Goal: Share content

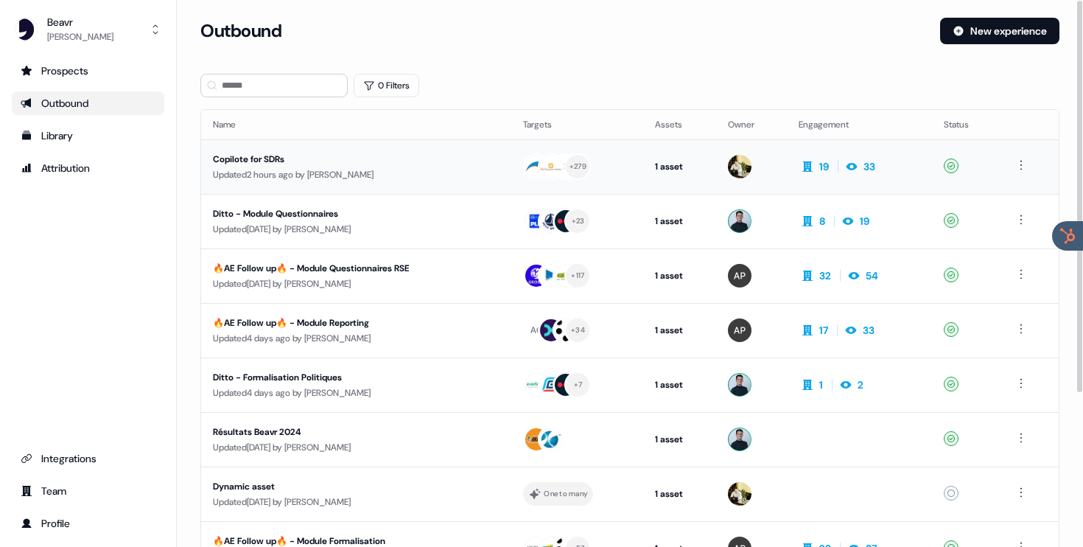
click at [381, 167] on div "Updated 2 hours ago by [PERSON_NAME]" at bounding box center [356, 174] width 287 height 15
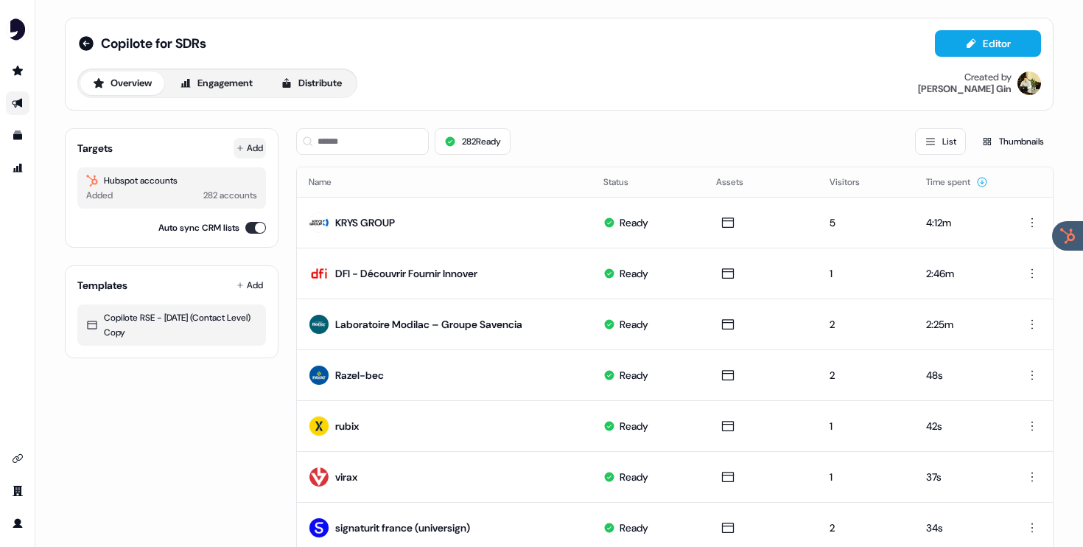
click at [238, 147] on icon at bounding box center [240, 148] width 6 height 6
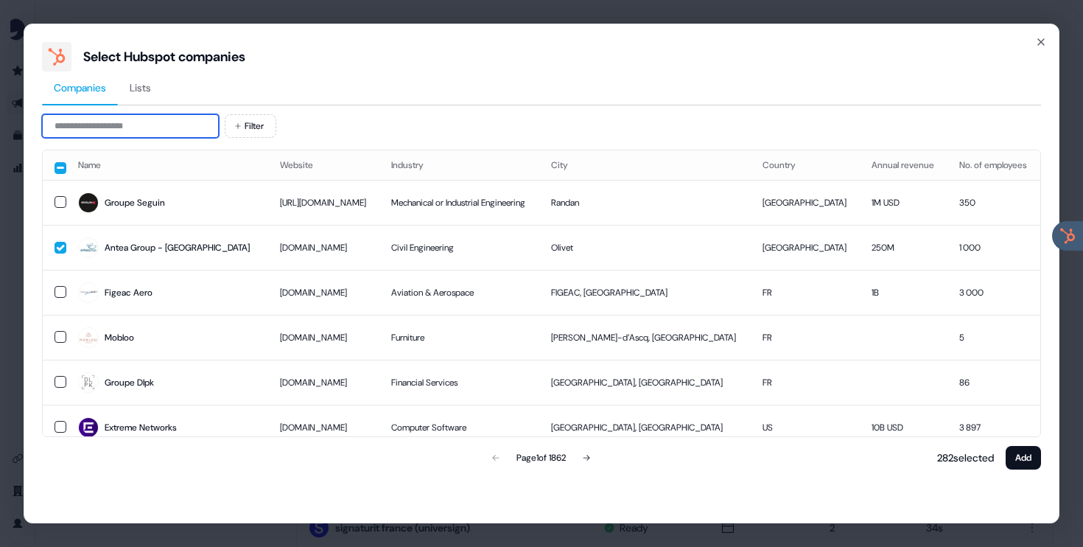
click at [169, 133] on input at bounding box center [130, 126] width 177 height 24
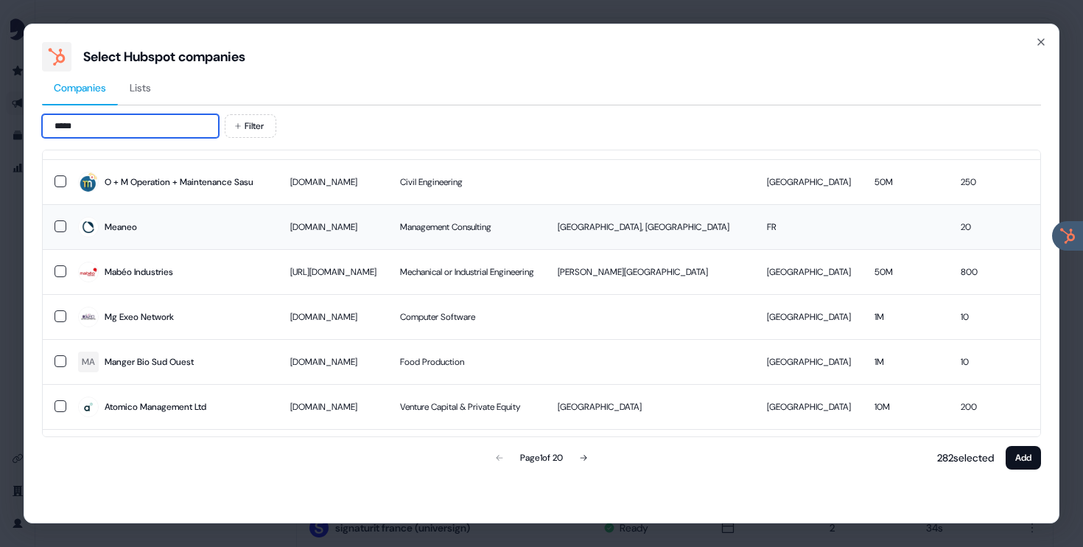
scroll to position [69, 0]
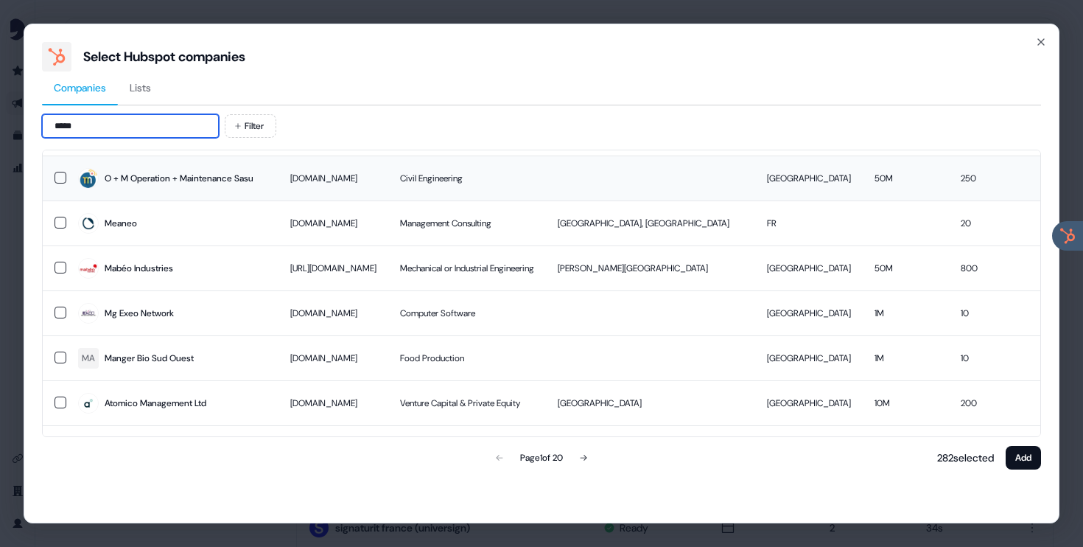
type input "*****"
click at [60, 183] on button "button" at bounding box center [61, 178] width 12 height 12
click at [1030, 465] on button "Add" at bounding box center [1023, 458] width 35 height 24
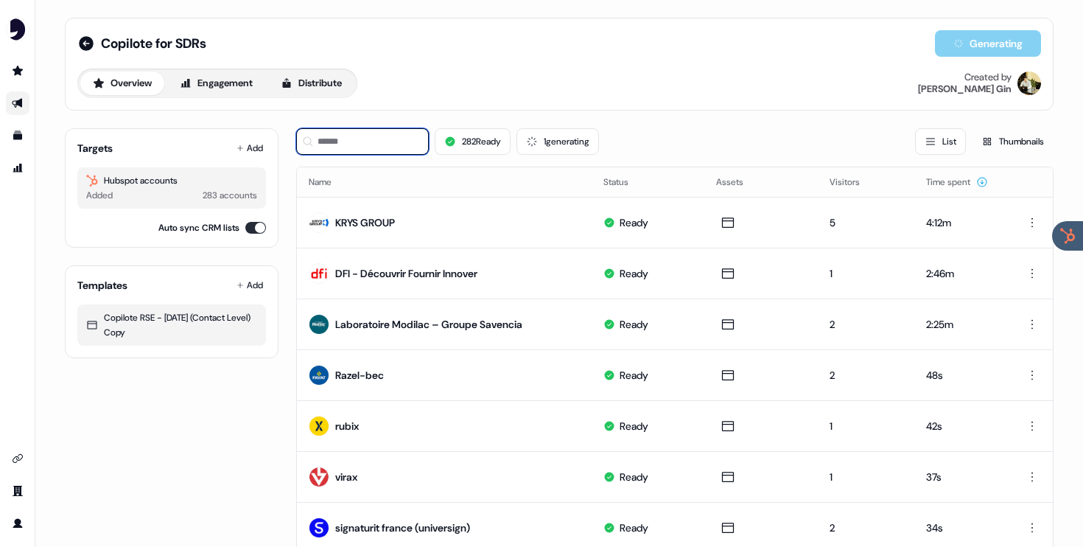
click at [343, 136] on input at bounding box center [362, 141] width 133 height 27
click at [567, 141] on button "1 generating" at bounding box center [558, 141] width 83 height 27
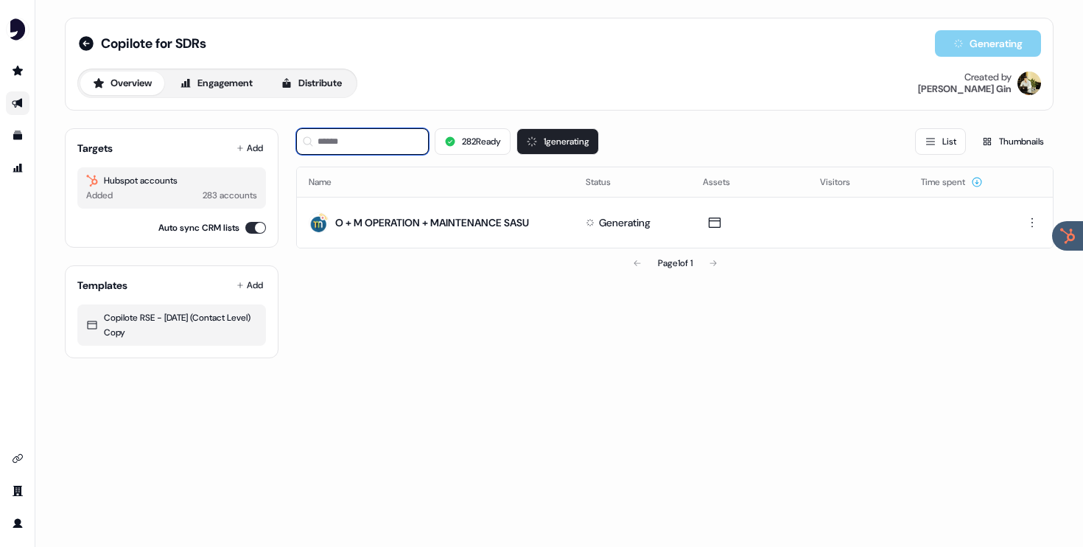
click at [382, 145] on input at bounding box center [362, 141] width 133 height 27
click at [562, 144] on button "1 generating" at bounding box center [558, 141] width 83 height 27
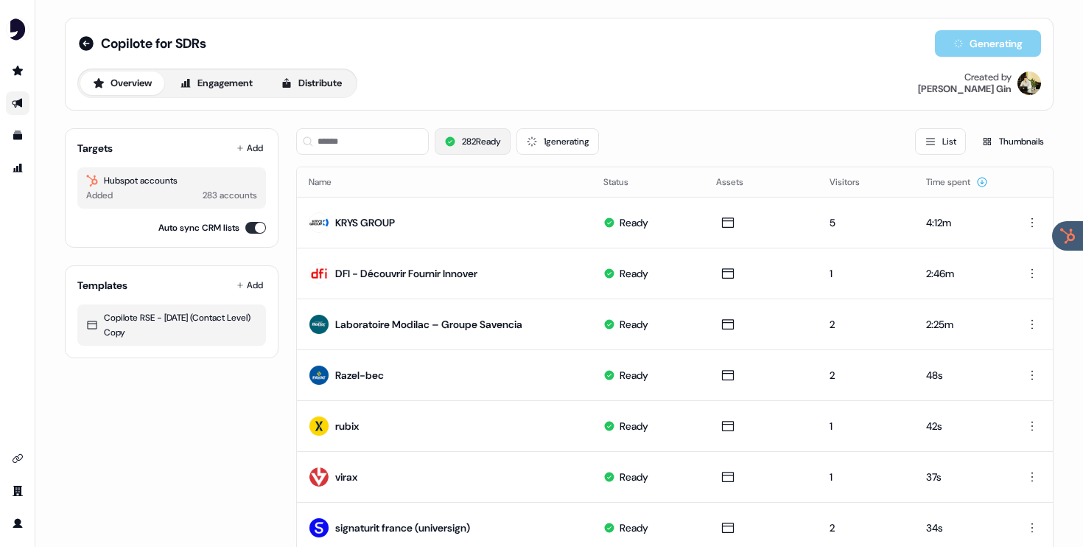
click at [490, 129] on button "282 Ready" at bounding box center [473, 141] width 76 height 27
click at [563, 135] on button "1 generating" at bounding box center [558, 141] width 83 height 27
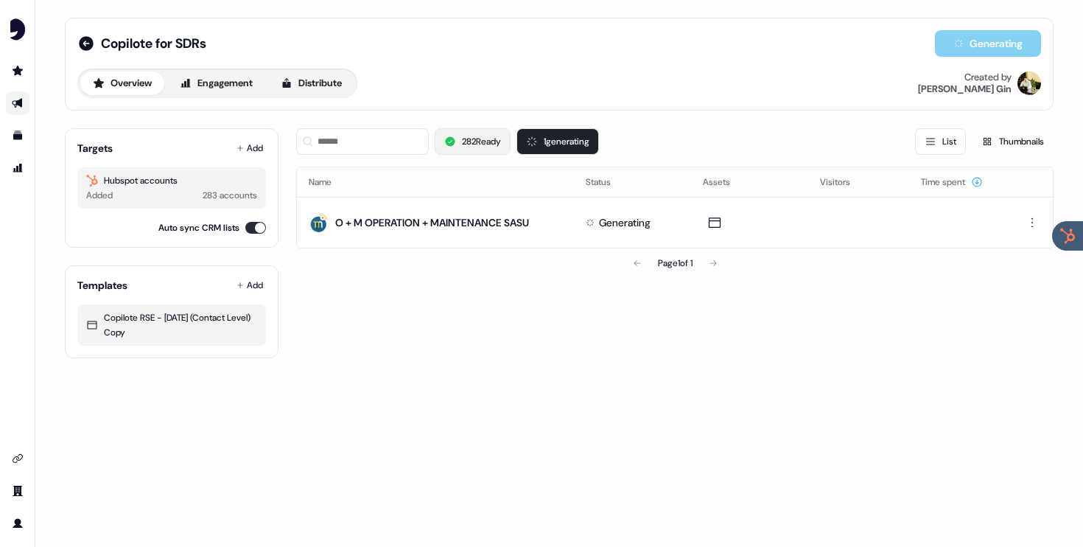
click at [464, 129] on button "282 Ready" at bounding box center [473, 141] width 76 height 27
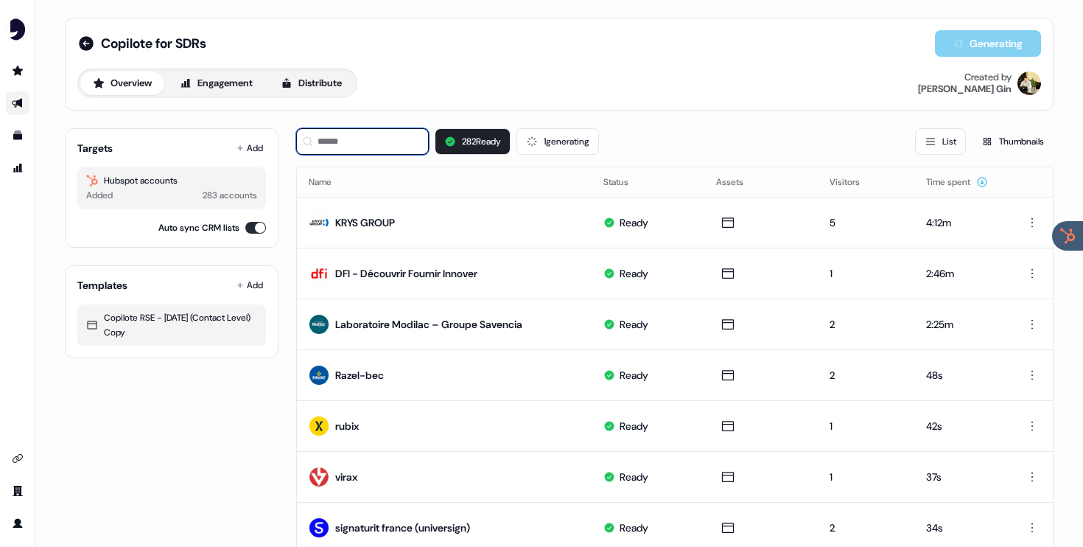
click at [371, 142] on input at bounding box center [362, 141] width 133 height 27
click at [568, 141] on button "1 generating" at bounding box center [558, 141] width 83 height 27
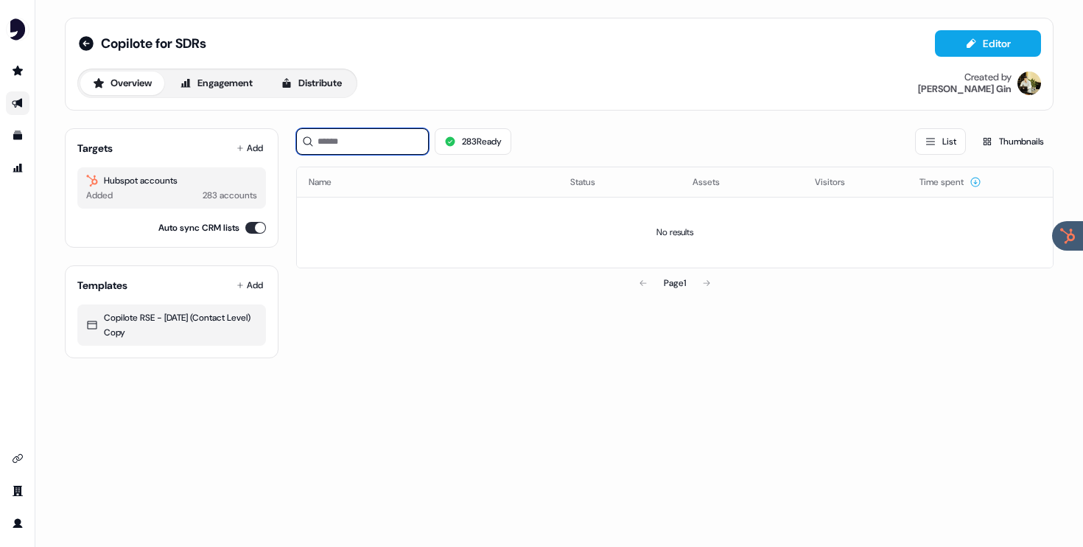
click at [401, 136] on input at bounding box center [362, 141] width 133 height 27
click at [472, 140] on button "283 Ready" at bounding box center [473, 141] width 77 height 27
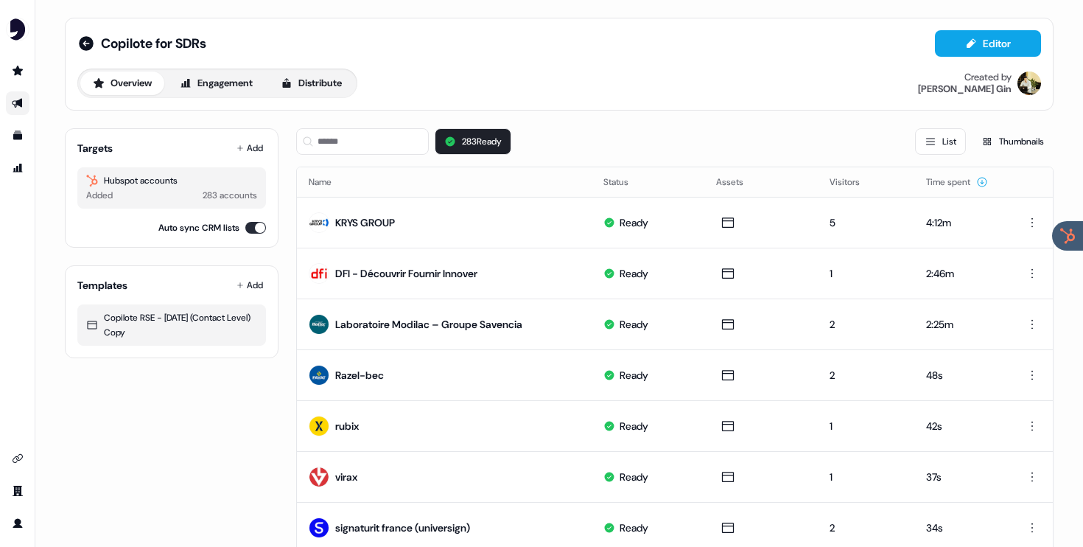
click at [540, 139] on div "283 Ready List Thumbnails" at bounding box center [675, 141] width 758 height 27
click at [396, 141] on input at bounding box center [362, 141] width 133 height 27
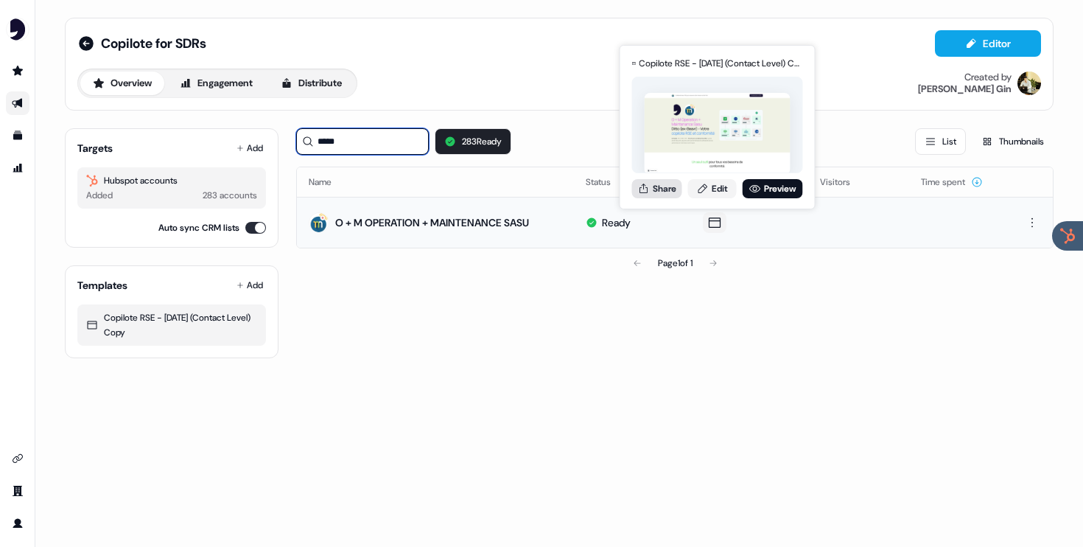
type input "*****"
click at [655, 186] on button "Share" at bounding box center [657, 188] width 50 height 19
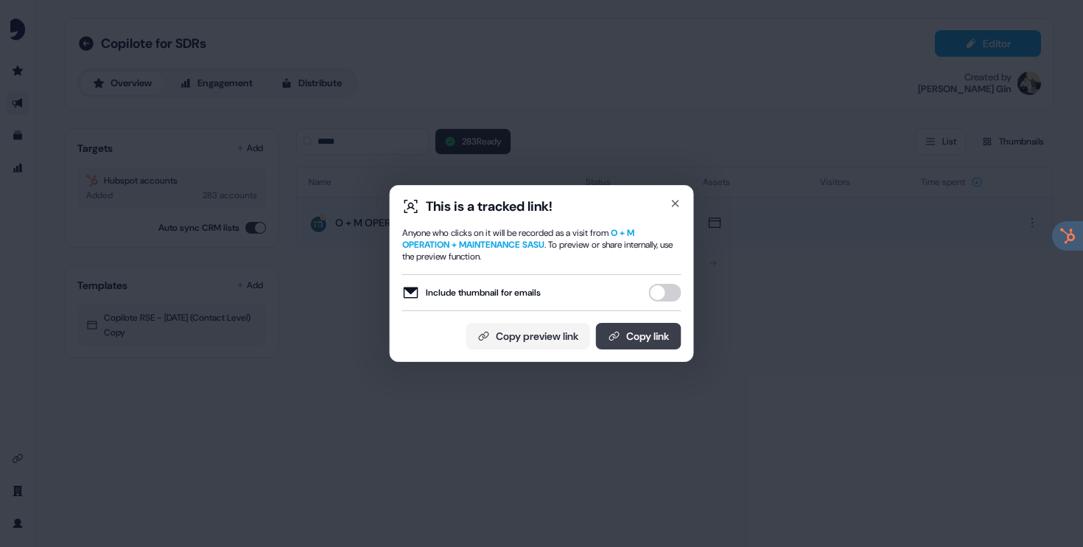
click at [634, 340] on button "Copy link" at bounding box center [638, 336] width 85 height 27
